Goal: Task Accomplishment & Management: Manage account settings

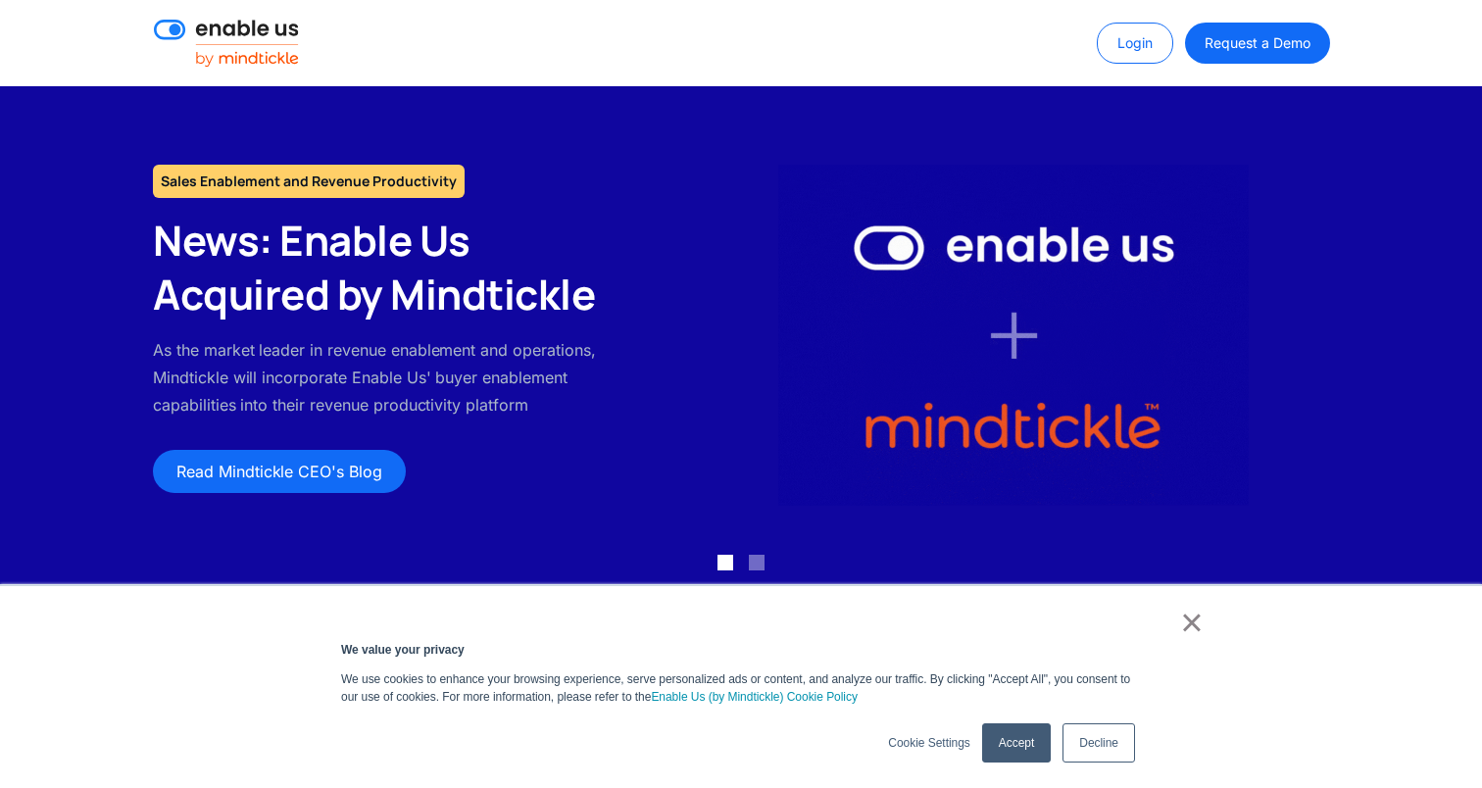
click at [1144, 42] on link "Login" at bounding box center [1135, 43] width 76 height 41
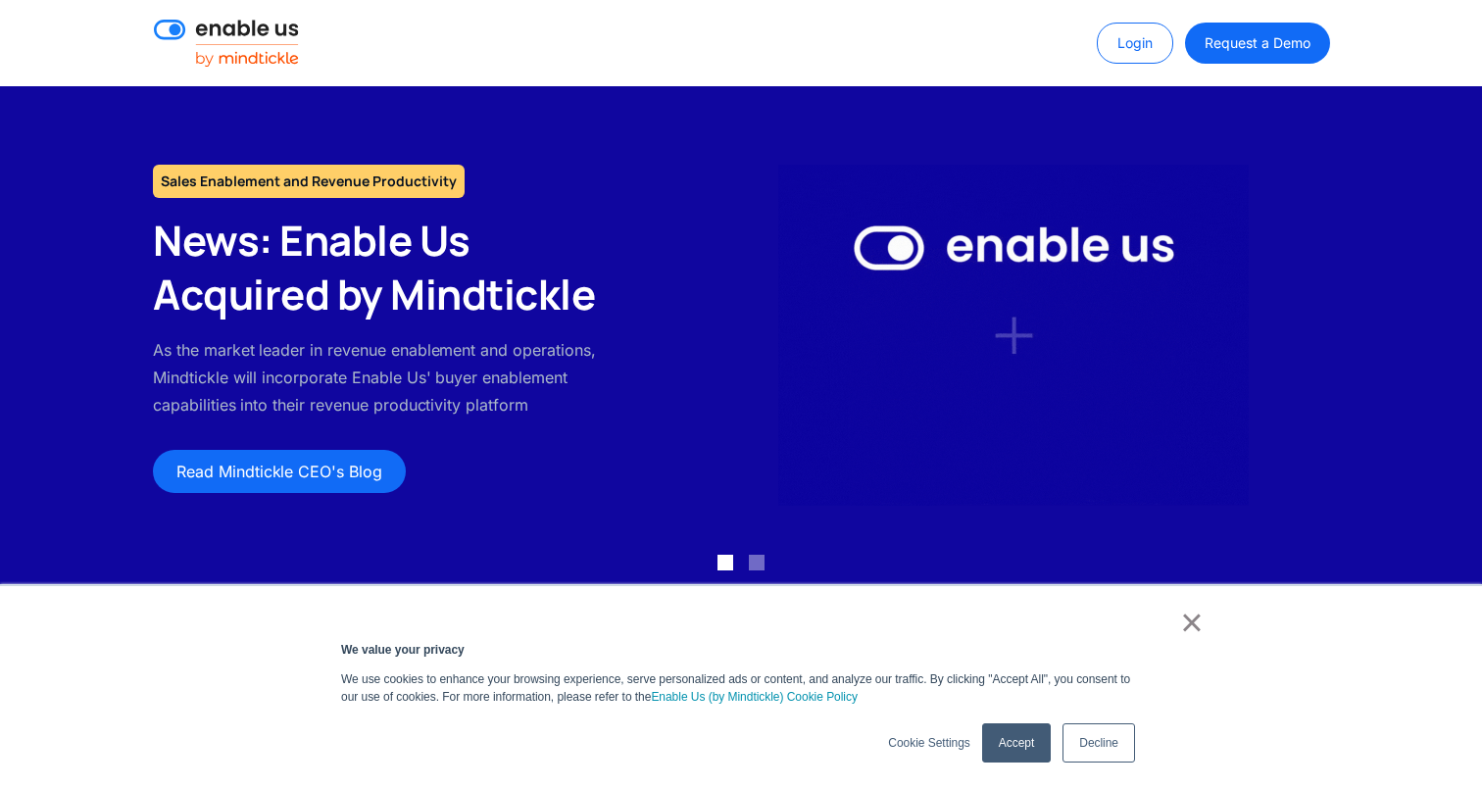
scroll to position [173, 0]
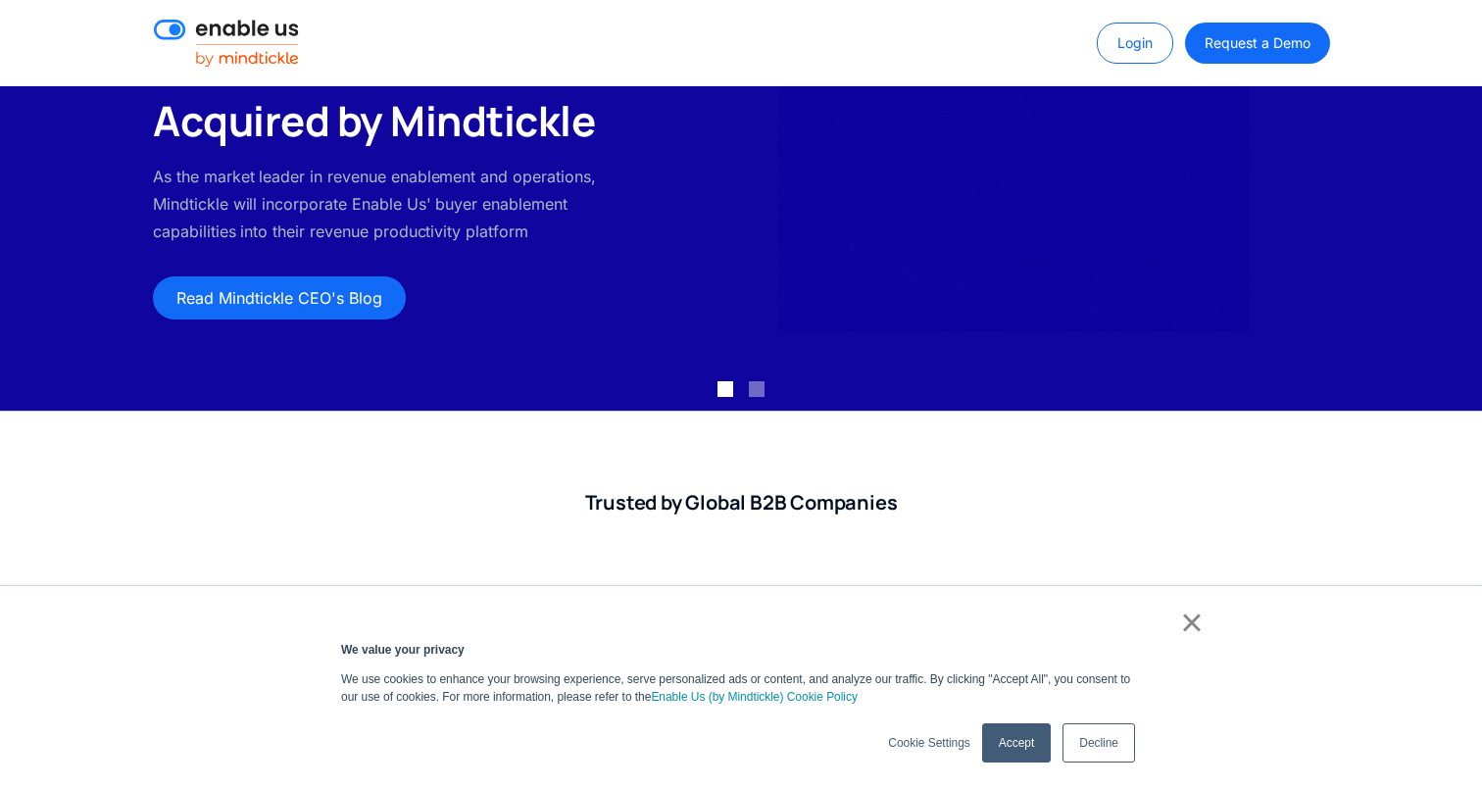
click at [1189, 624] on link "×" at bounding box center [1192, 622] width 24 height 18
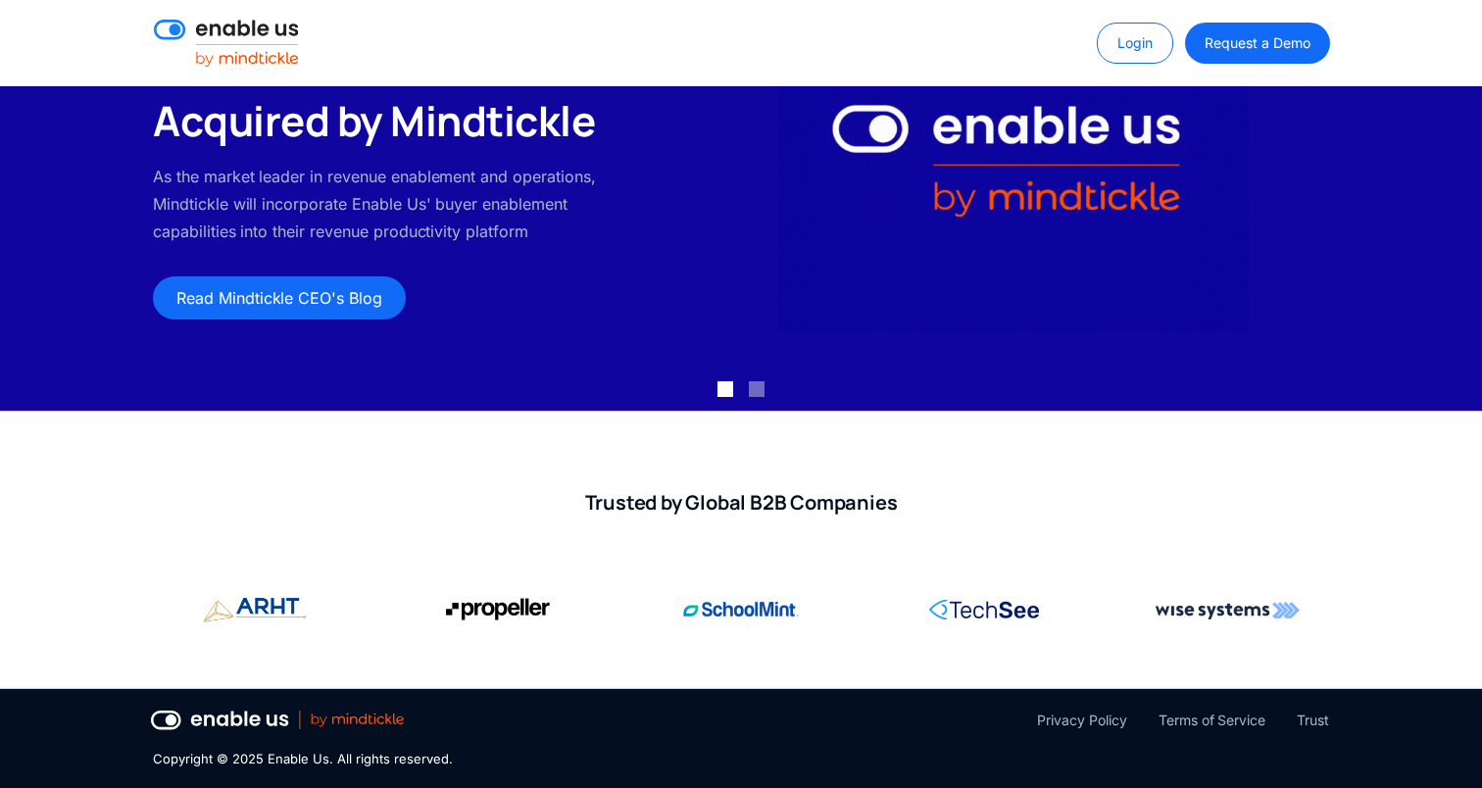
scroll to position [0, 0]
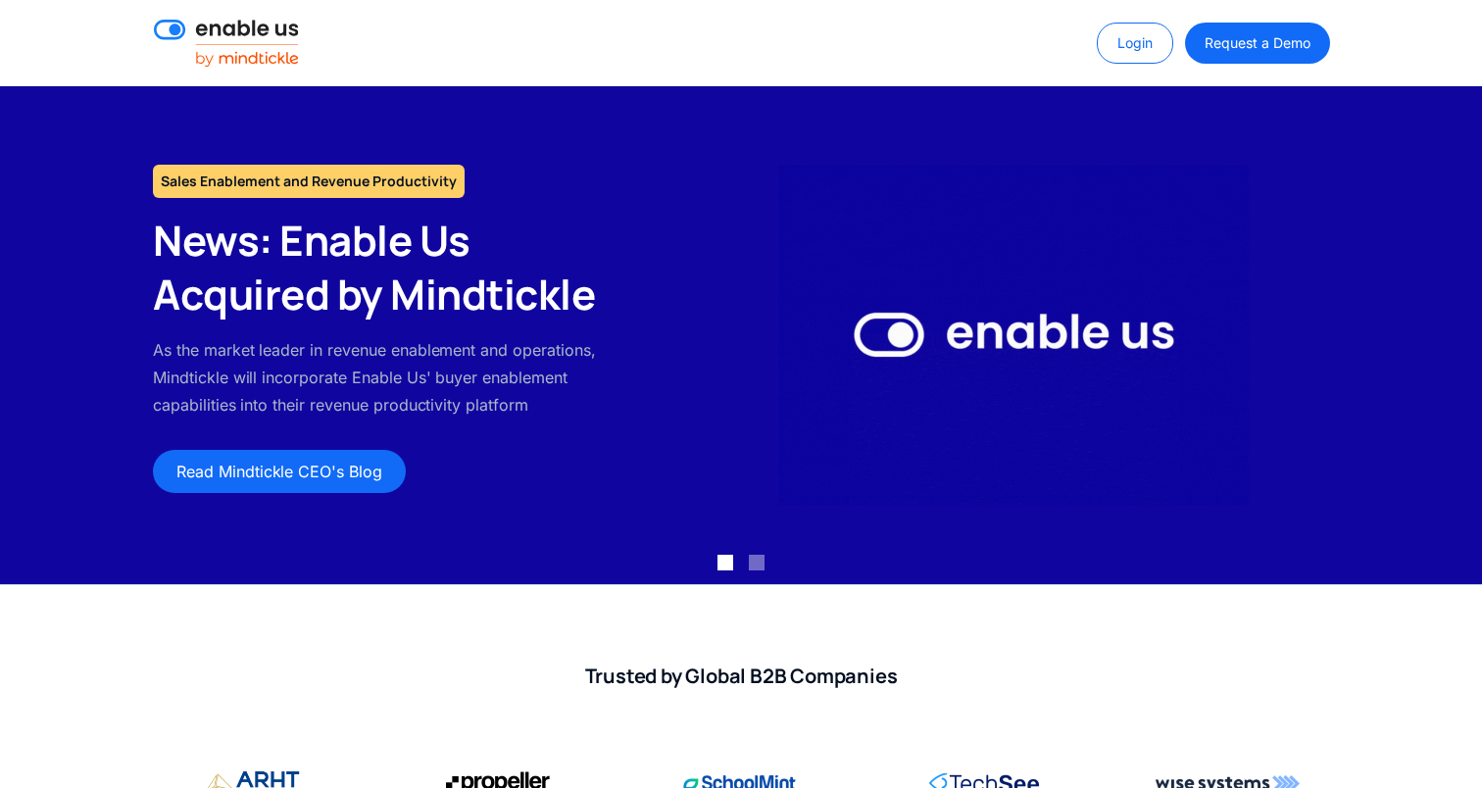
click at [239, 53] on img at bounding box center [226, 43] width 145 height 47
